Goal: Task Accomplishment & Management: Manage account settings

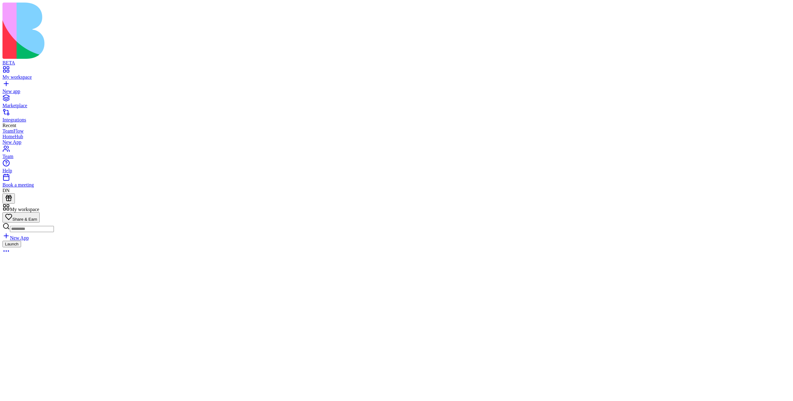
click at [37, 74] on div "My workspace" at bounding box center [396, 77] width 788 height 6
click at [34, 103] on div "Marketplace" at bounding box center [396, 106] width 788 height 6
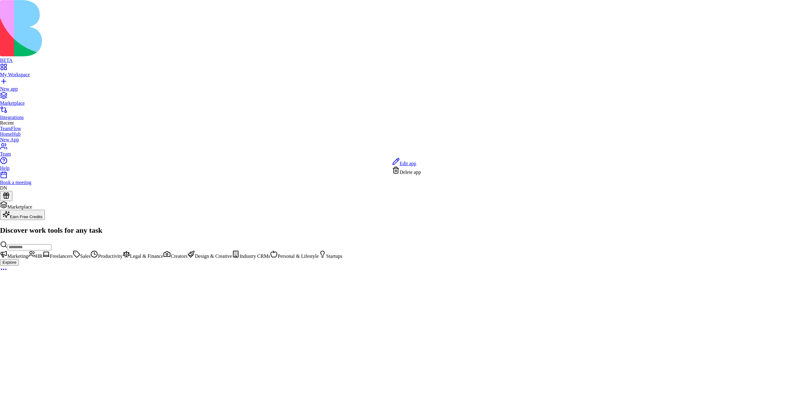
click at [421, 171] on div "Delete app" at bounding box center [406, 170] width 29 height 9
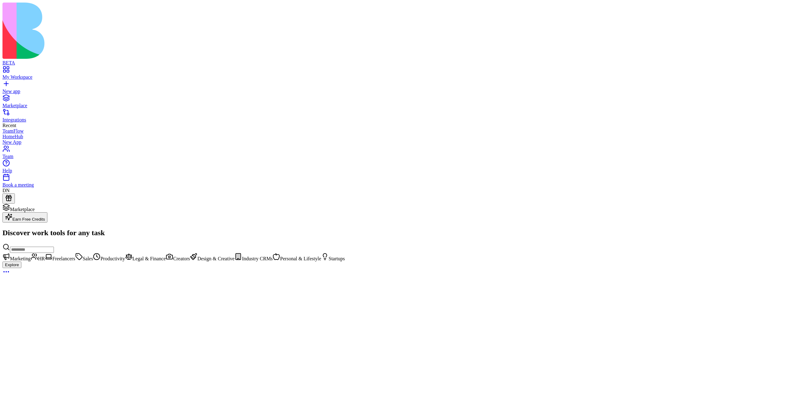
click at [45, 217] on span "Earn Free Credits" at bounding box center [28, 219] width 33 height 5
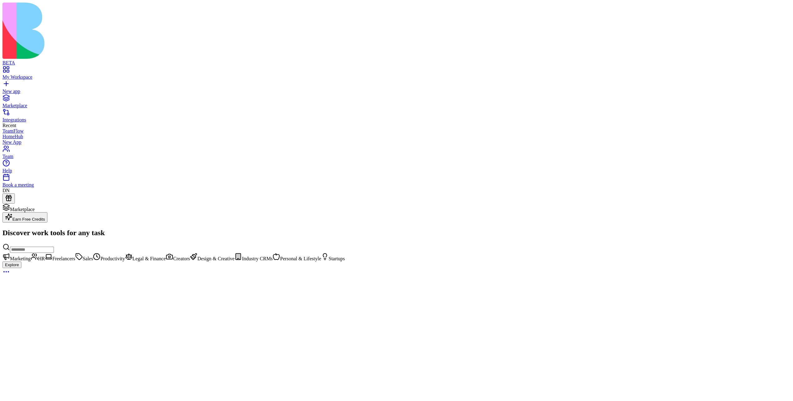
click at [45, 217] on span "Earn Free Credits" at bounding box center [28, 219] width 33 height 5
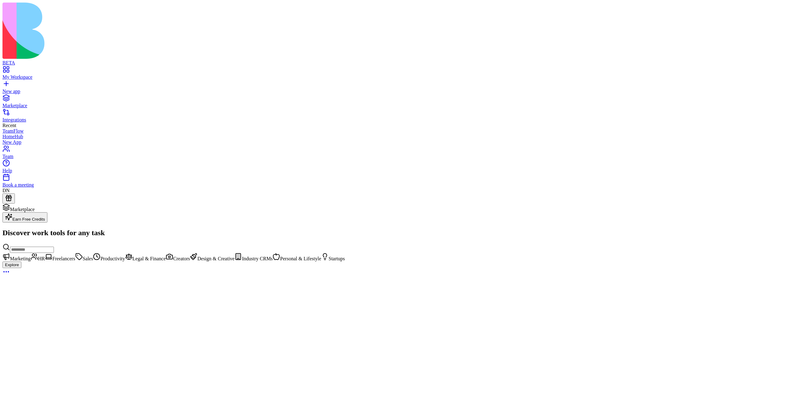
click at [45, 217] on span "Earn Free Credits" at bounding box center [28, 219] width 33 height 5
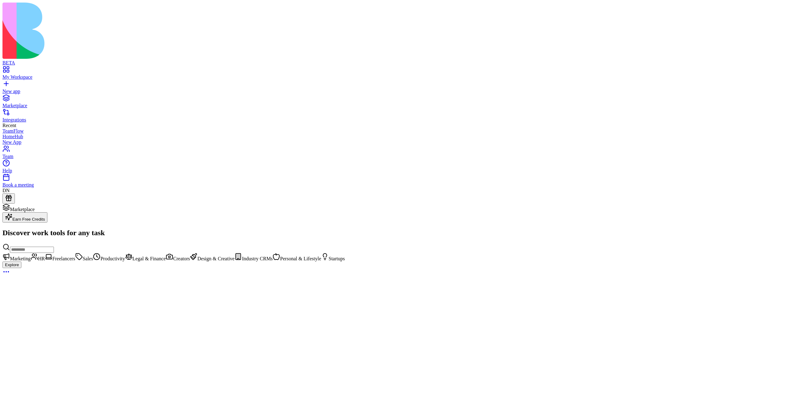
click at [45, 217] on span "Earn Free Credits" at bounding box center [28, 219] width 33 height 5
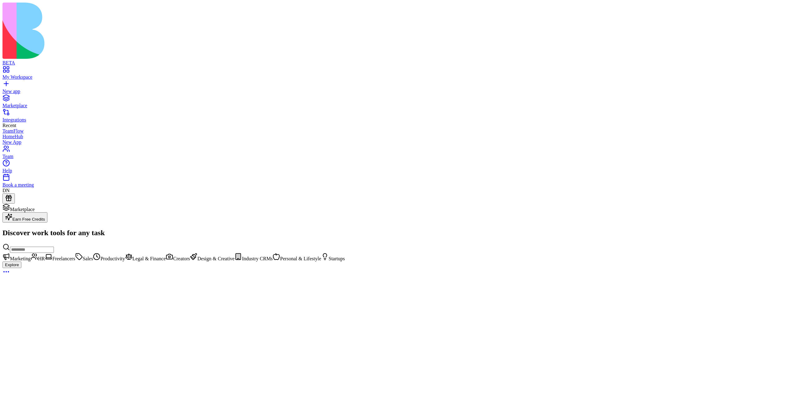
click at [52, 89] on div "New app" at bounding box center [396, 92] width 788 height 6
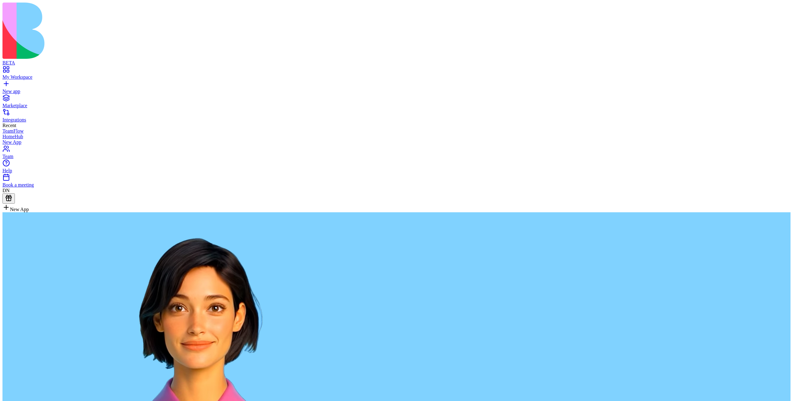
click at [40, 74] on div "My Workspace" at bounding box center [396, 77] width 788 height 6
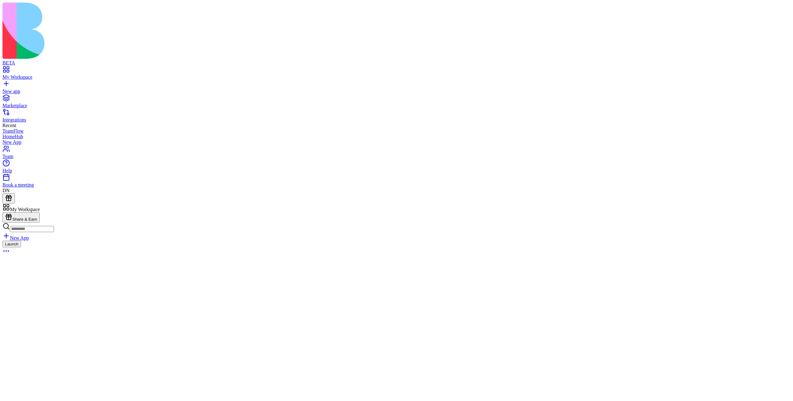
click at [612, 203] on header "HomeHub Invite & Share" at bounding box center [396, 237] width 788 height 68
click at [667, 203] on header "HomeHub Invite & Share" at bounding box center [396, 237] width 788 height 68
click at [652, 203] on header "HomeHub Invite & Share" at bounding box center [396, 237] width 788 height 68
click at [38, 69] on link "My Workspace" at bounding box center [396, 74] width 788 height 11
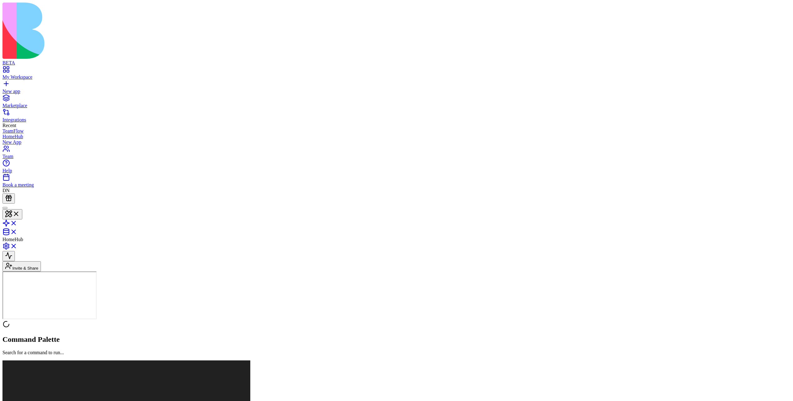
click at [691, 203] on header "HomeHub Invite & Share" at bounding box center [396, 237] width 788 height 68
click at [686, 203] on header "HomeHub Invite & Share" at bounding box center [396, 237] width 788 height 68
click at [779, 203] on header "HomeHub Invite & Share Admin" at bounding box center [396, 237] width 788 height 68
click at [779, 12] on html "BETA My Workspace New app Marketplace Integrations Recent TeamFlow HomeHub New …" at bounding box center [396, 367] width 793 height 735
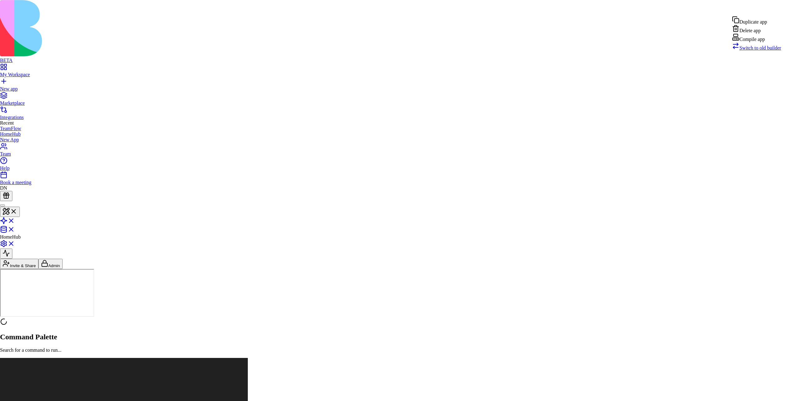
click at [757, 42] on div "Compile app" at bounding box center [756, 37] width 49 height 9
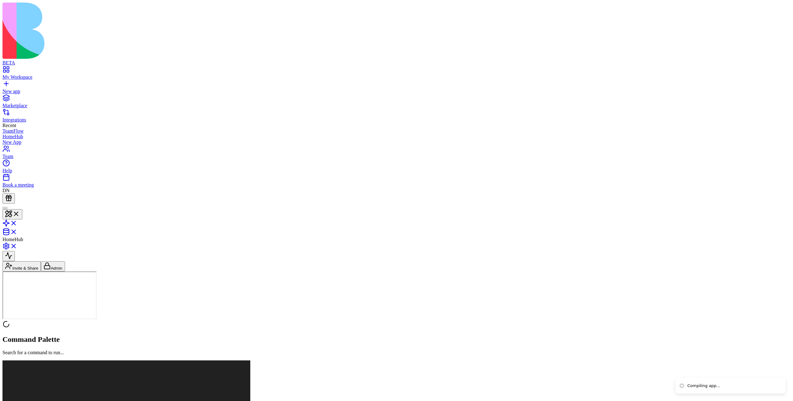
click at [46, 329] on div at bounding box center [396, 324] width 788 height 9
click at [26, 188] on div "Book a meeting" at bounding box center [396, 185] width 788 height 6
click at [19, 188] on div "Book a meeting" at bounding box center [396, 185] width 788 height 6
click at [573, 203] on header "HomeHub Invite & Share Admin" at bounding box center [396, 237] width 788 height 68
click at [672, 203] on header "HomeHub Invite & Share Admin" at bounding box center [396, 237] width 788 height 68
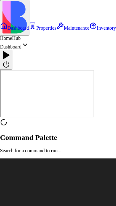
click at [29, 41] on icon at bounding box center [24, 44] width 7 height 7
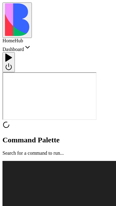
click at [12, 53] on div at bounding box center [8, 62] width 7 height 18
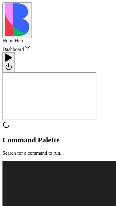
click at [12, 53] on div at bounding box center [8, 62] width 7 height 18
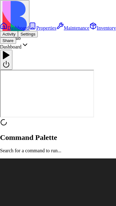
click at [89, 31] on link "Inventory" at bounding box center [102, 27] width 27 height 5
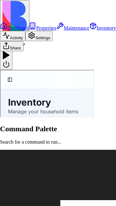
click at [53, 41] on button "Settings" at bounding box center [38, 36] width 27 height 10
click at [25, 41] on button "Activity" at bounding box center [12, 36] width 25 height 10
click at [24, 51] on button "Share" at bounding box center [12, 46] width 24 height 10
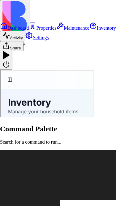
click at [49, 40] on link "Settings" at bounding box center [37, 37] width 24 height 5
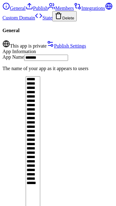
scroll to position [0, 17]
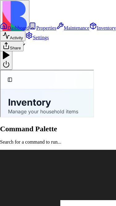
click at [24, 51] on button "Share" at bounding box center [12, 46] width 24 height 10
click at [25, 41] on button "Activity" at bounding box center [12, 36] width 25 height 10
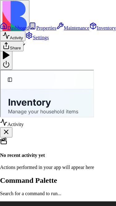
click at [24, 51] on button "Share" at bounding box center [12, 46] width 24 height 10
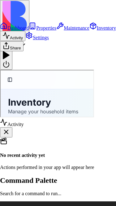
click at [25, 41] on button "Activity" at bounding box center [12, 36] width 25 height 10
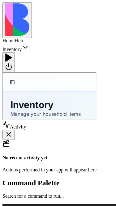
click at [18, 140] on div "No recent activity yet Actions performed in your app will appear here" at bounding box center [56, 156] width 109 height 33
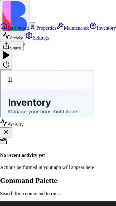
click at [49, 40] on link "Settings" at bounding box center [37, 37] width 24 height 5
